Goal: Information Seeking & Learning: Learn about a topic

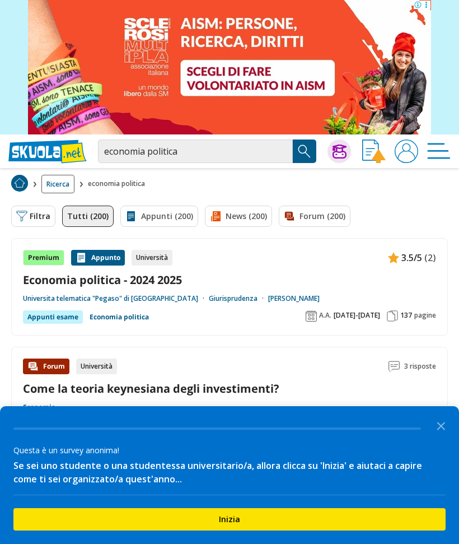
click at [442, 425] on polygon "Close the survey" at bounding box center [441, 426] width 8 height 8
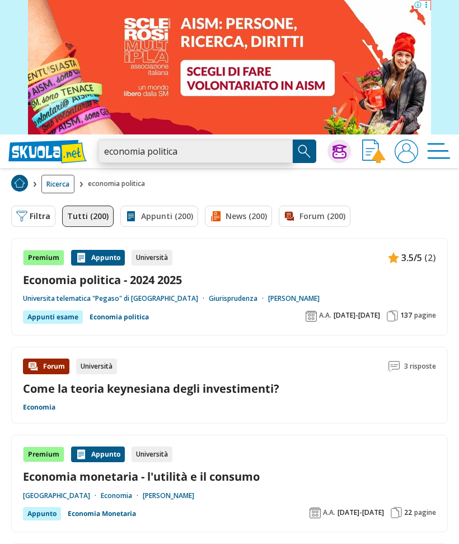
click at [222, 150] on input "economia politica" at bounding box center [195, 151] width 195 height 24
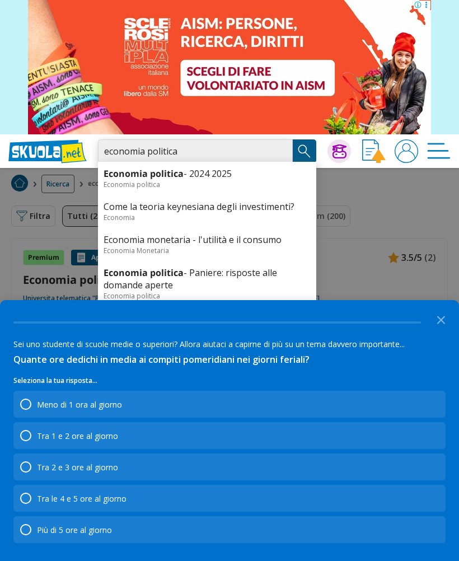
paste input "M. SARACENO"
type input "economia politica M. SARACENO"
click at [304, 148] on img "Search Button" at bounding box center [304, 151] width 17 height 17
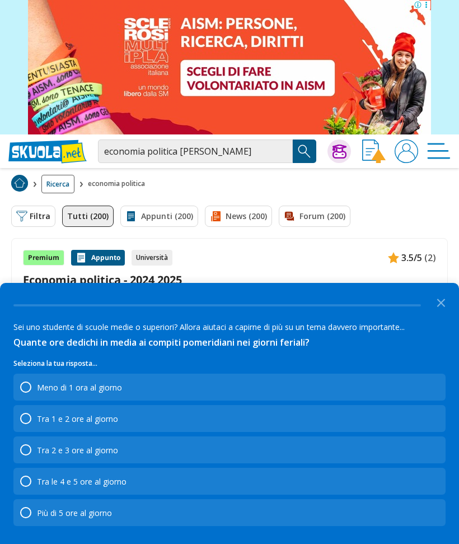
click at [36, 385] on div "Meno di 1 ora al giorno" at bounding box center [71, 386] width 102 height 11
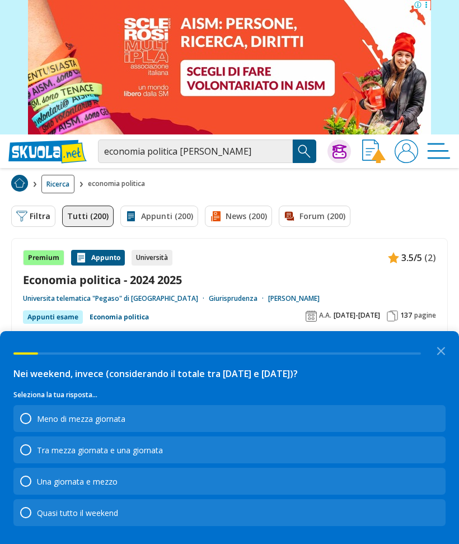
click at [28, 388] on div "Nei weekend, invece (considerando il totale tra sabato e domenica)?" at bounding box center [229, 378] width 432 height 22
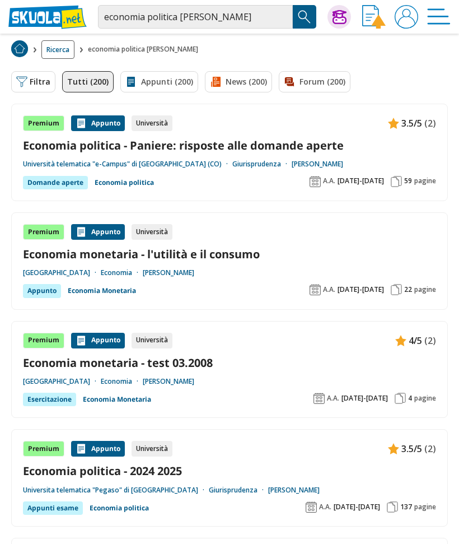
click at [162, 228] on div "Università" at bounding box center [152, 232] width 41 height 16
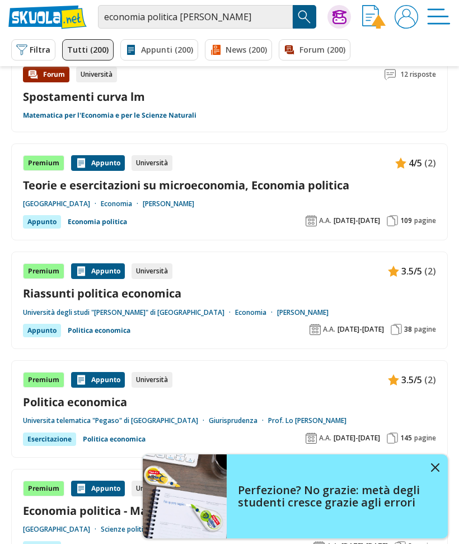
scroll to position [1320, 0]
